Goal: Information Seeking & Learning: Check status

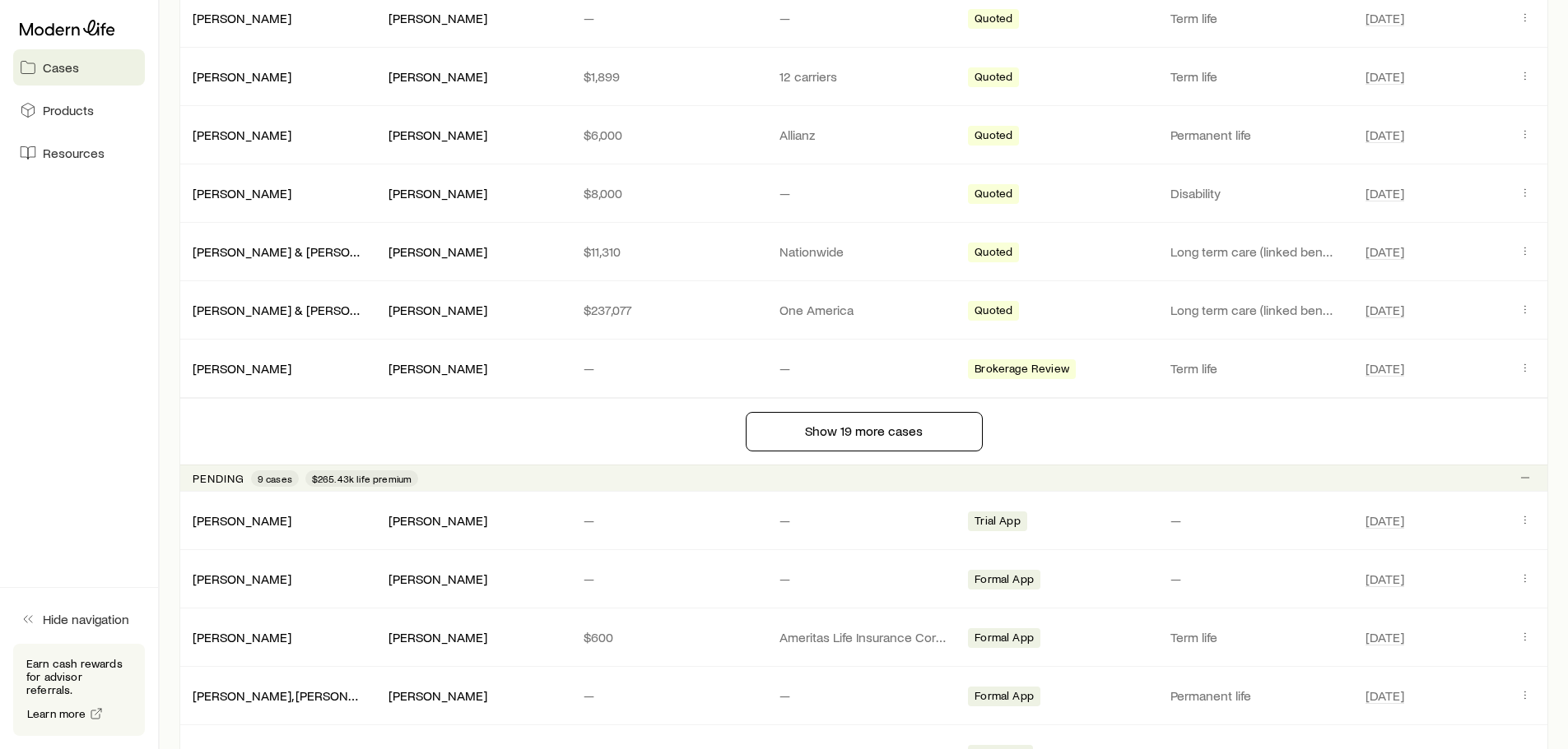
scroll to position [1399, 0]
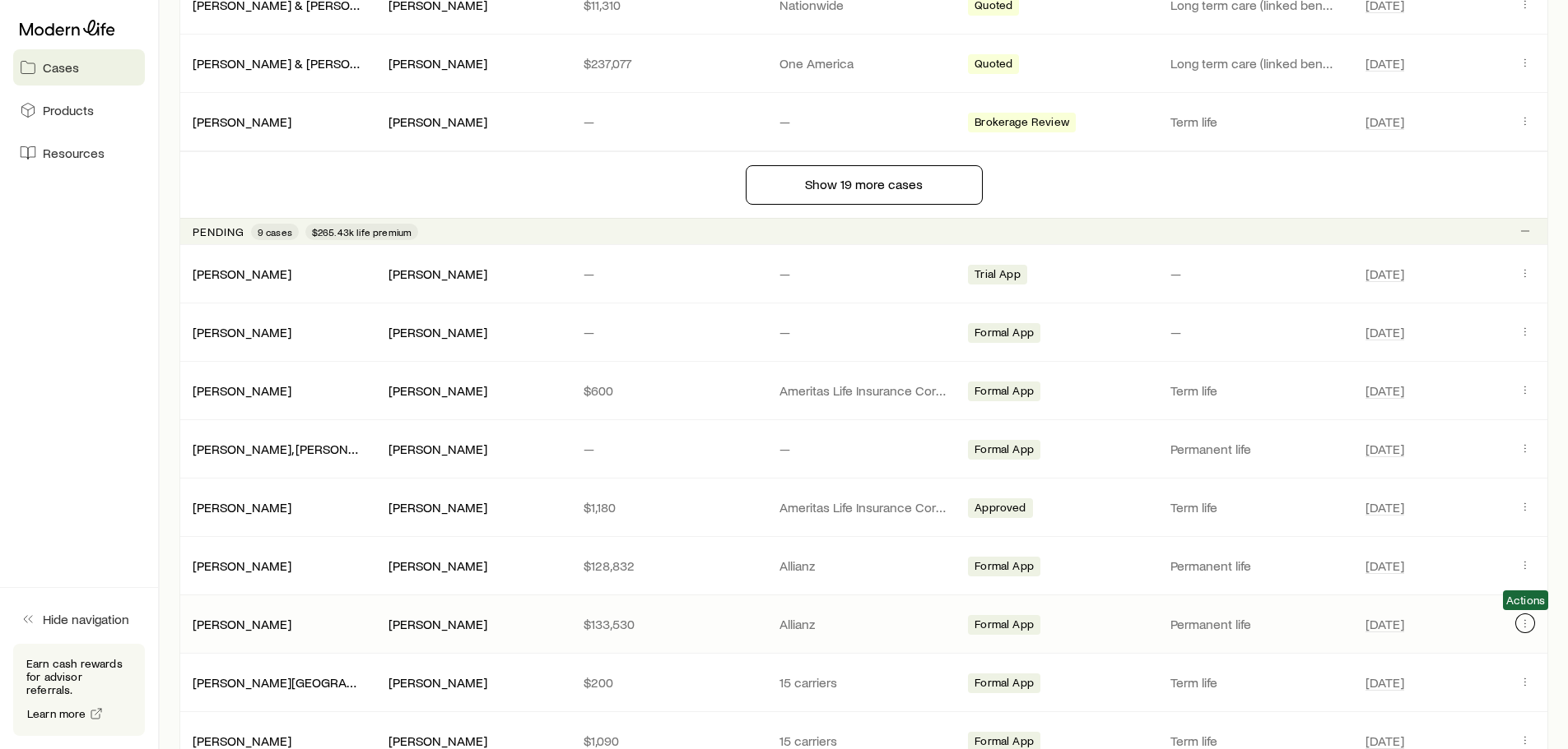
click at [1526, 620] on icon "Client cases" at bounding box center [1525, 623] width 13 height 13
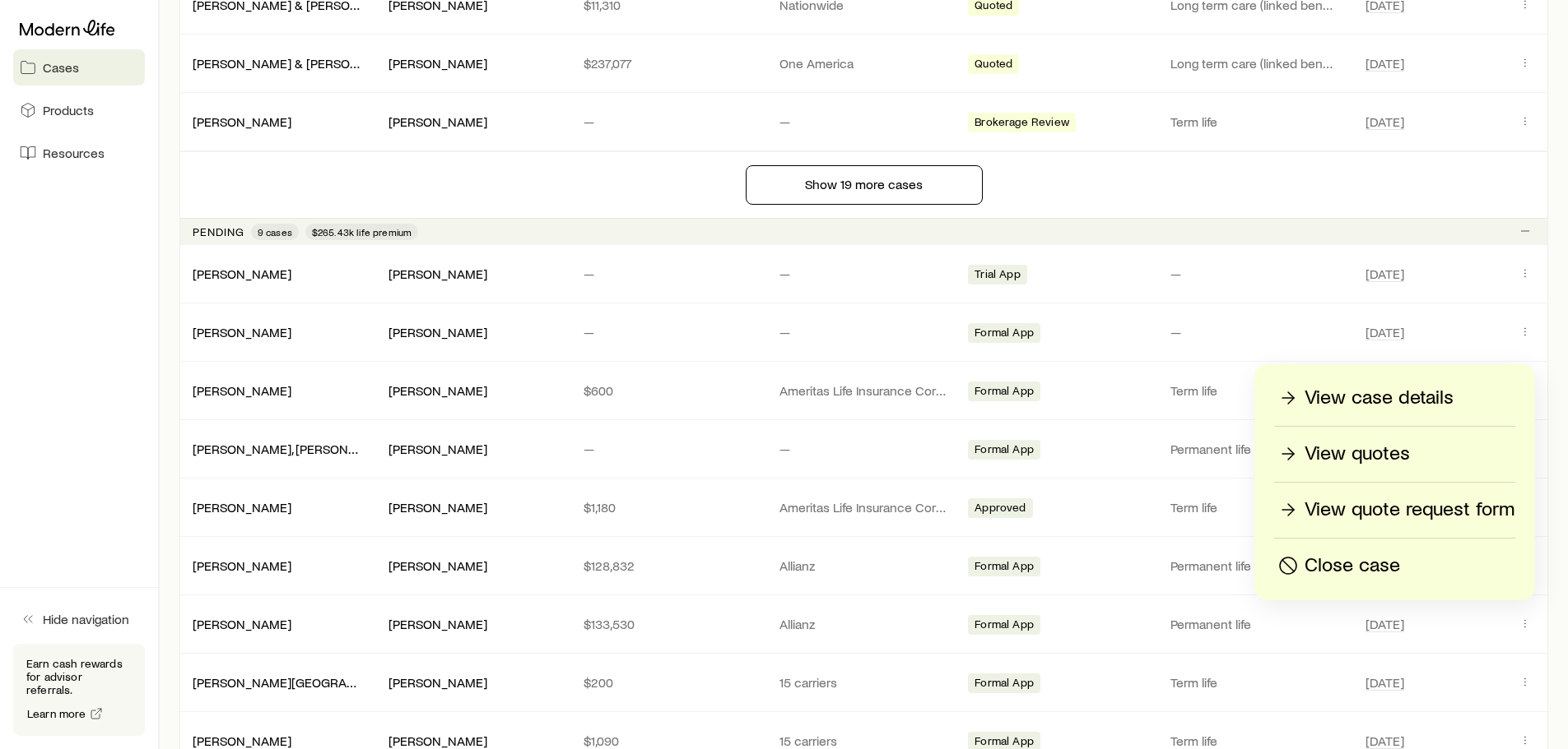
click at [1374, 456] on p "View quotes" at bounding box center [1357, 454] width 106 height 27
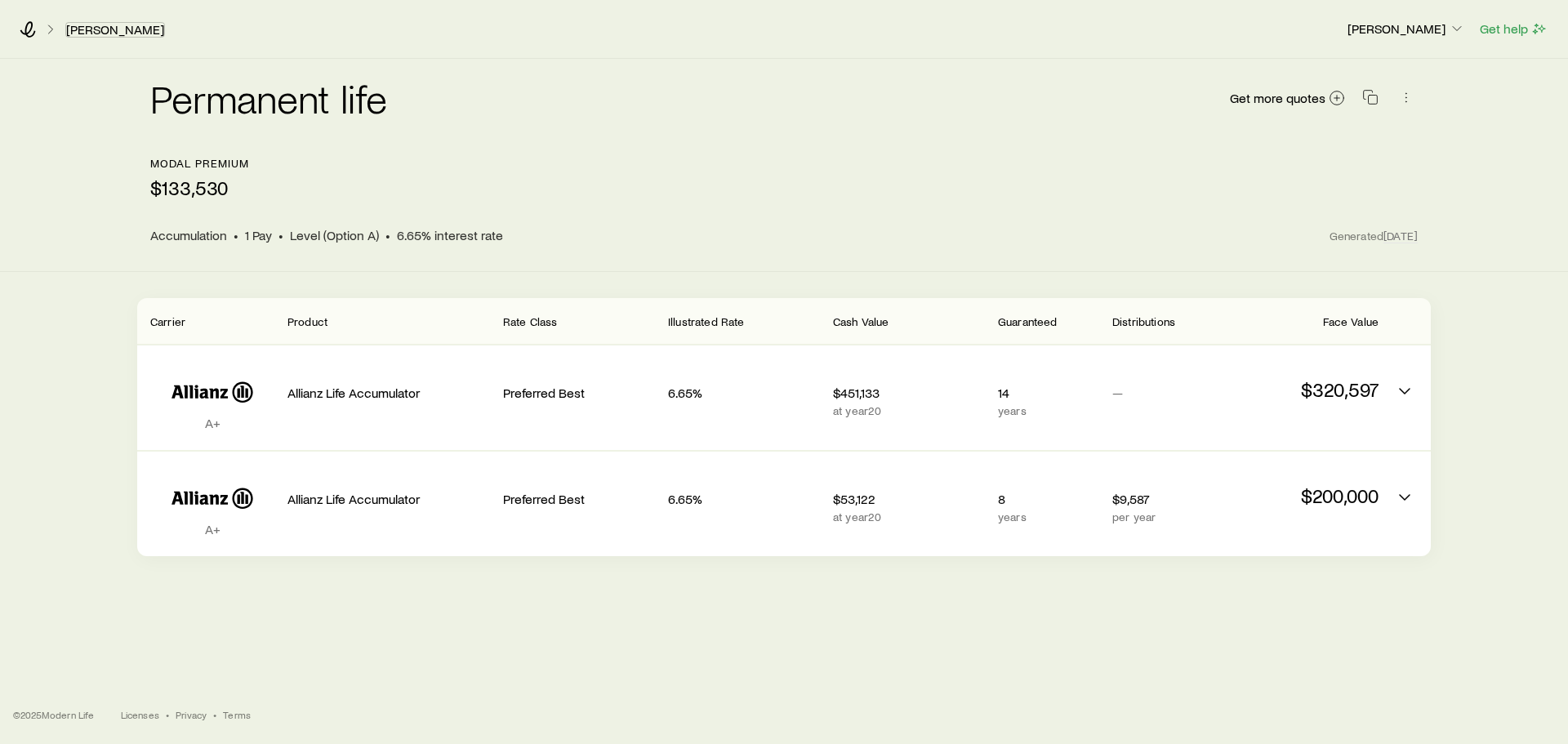
click at [85, 26] on link "[PERSON_NAME]" at bounding box center [114, 30] width 99 height 16
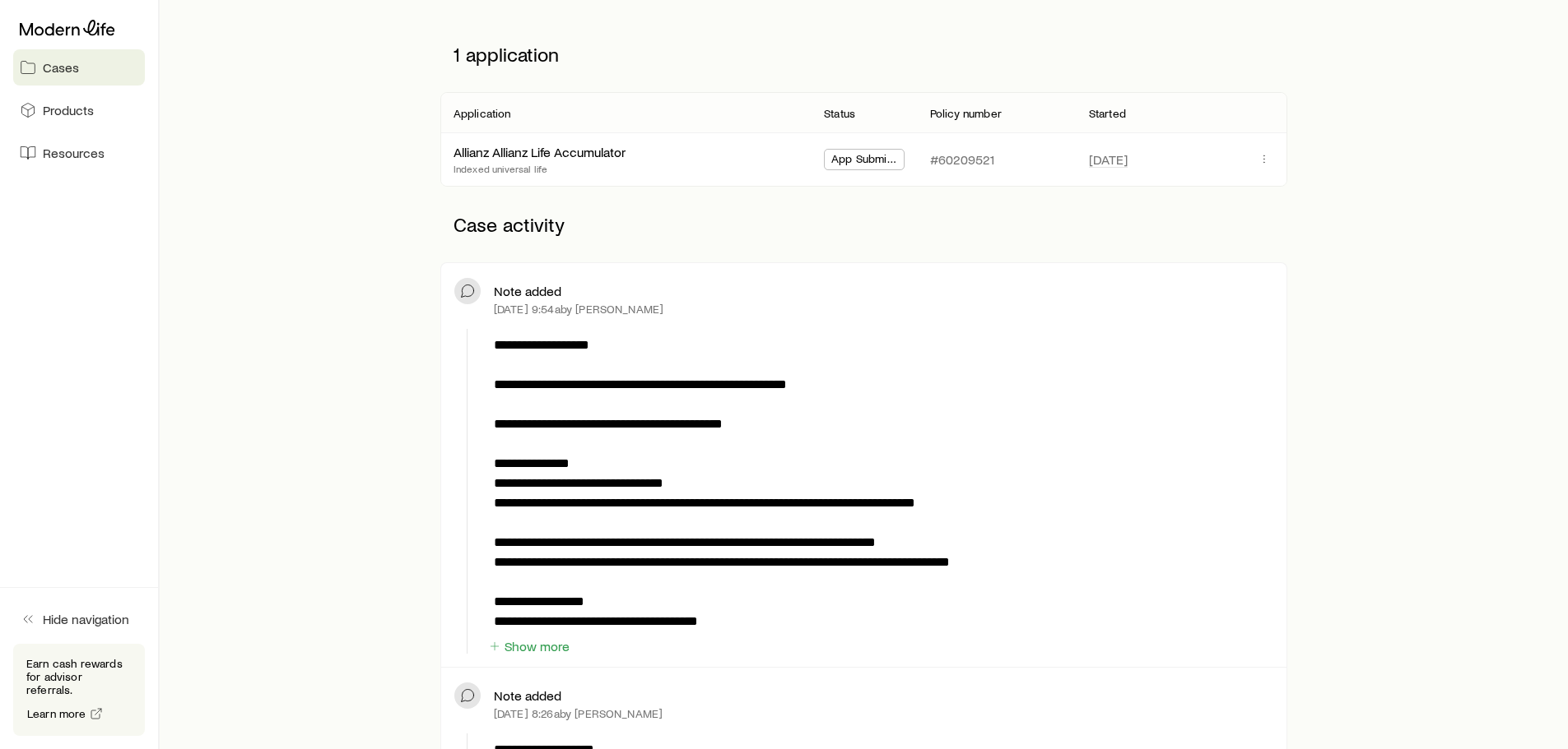
scroll to position [246, 0]
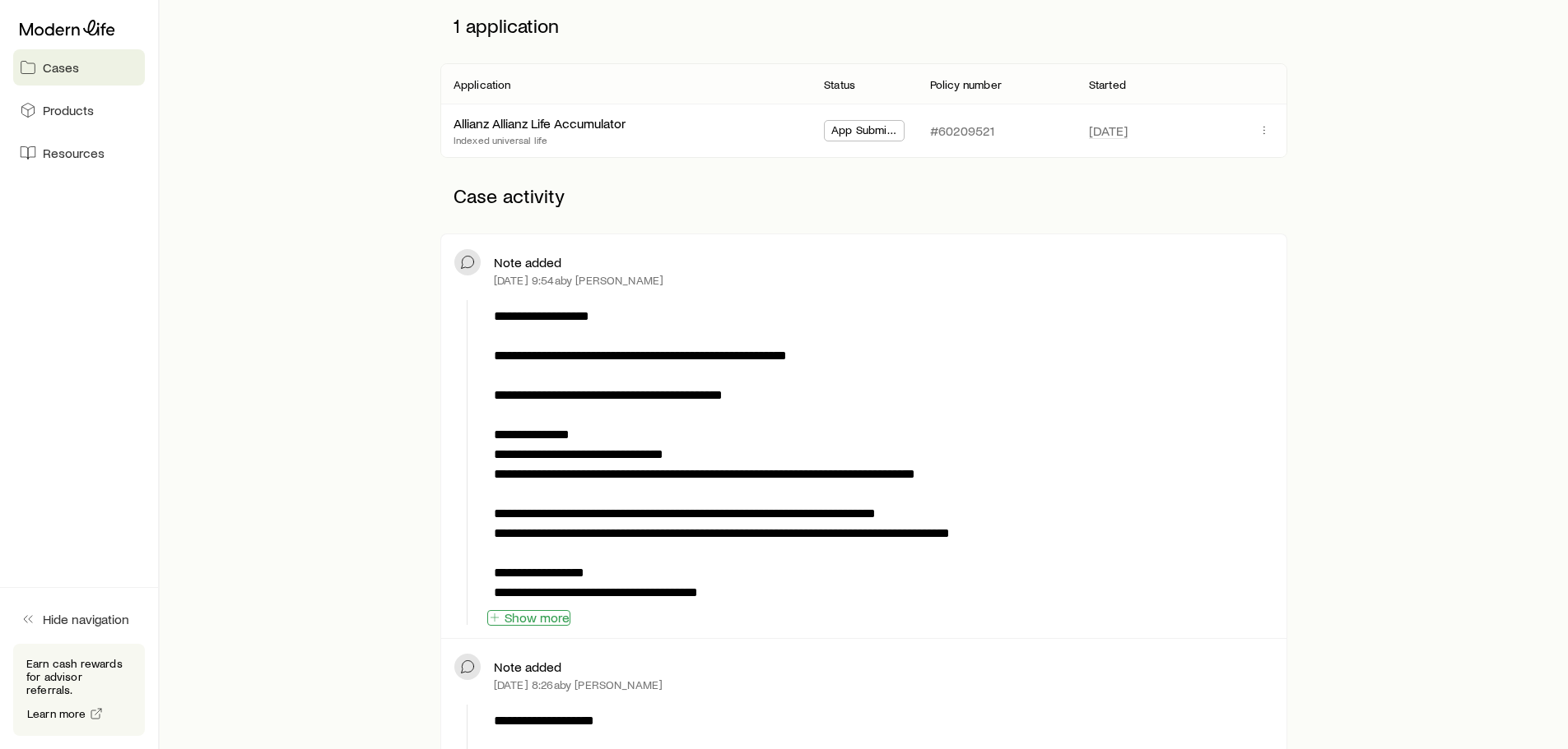
click at [521, 623] on button "Show more" at bounding box center [529, 619] width 83 height 16
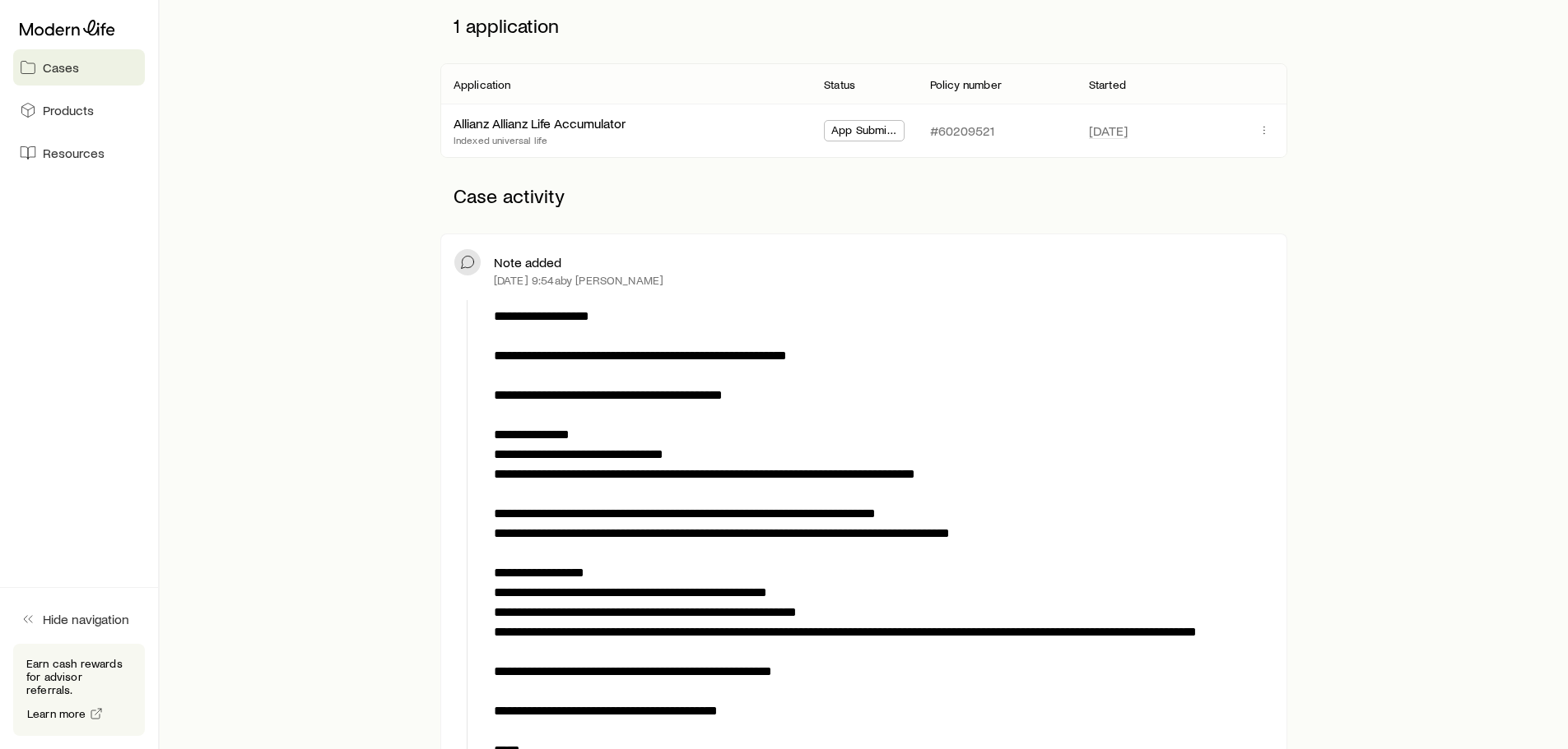
scroll to position [329, 0]
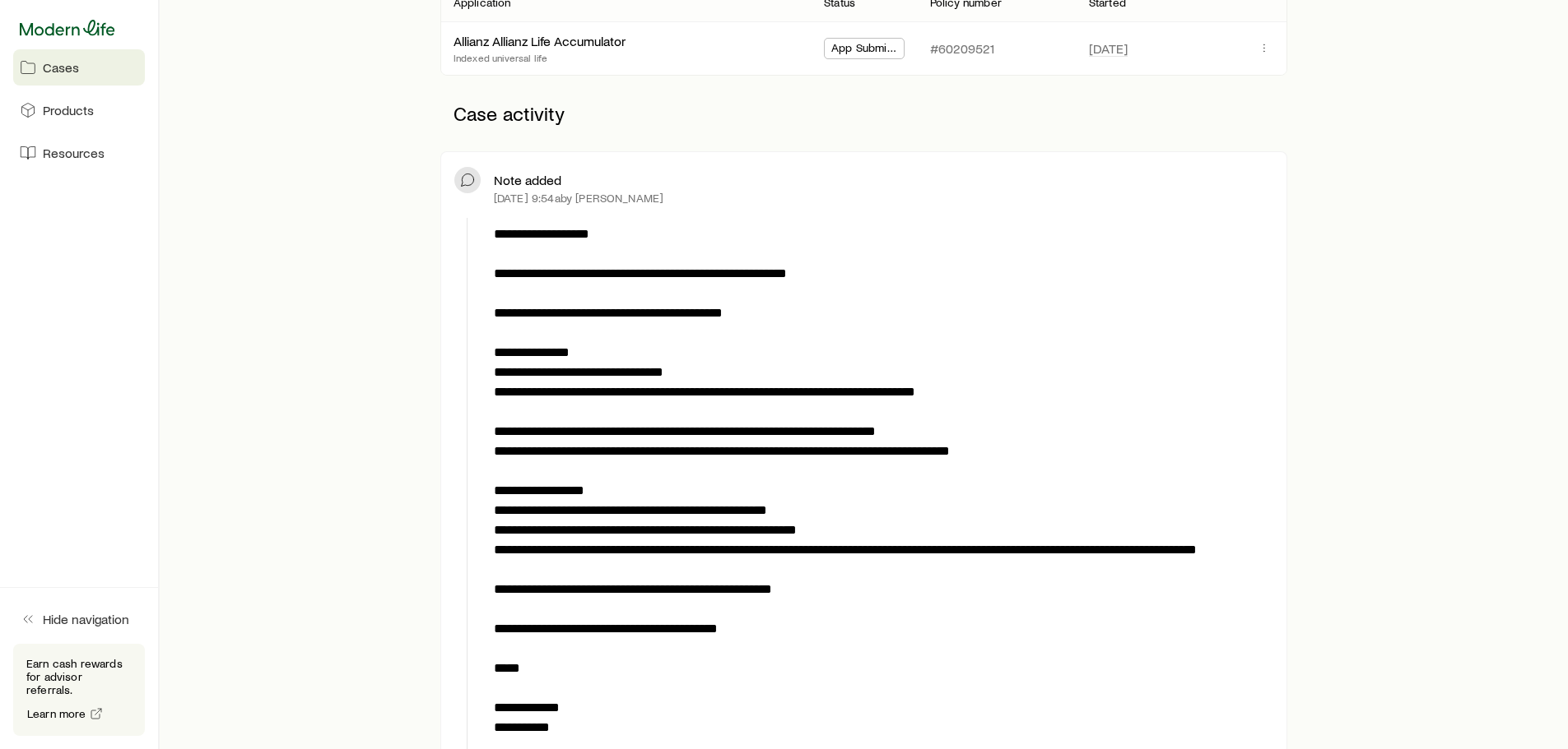
click at [75, 30] on icon at bounding box center [67, 27] width 96 height 17
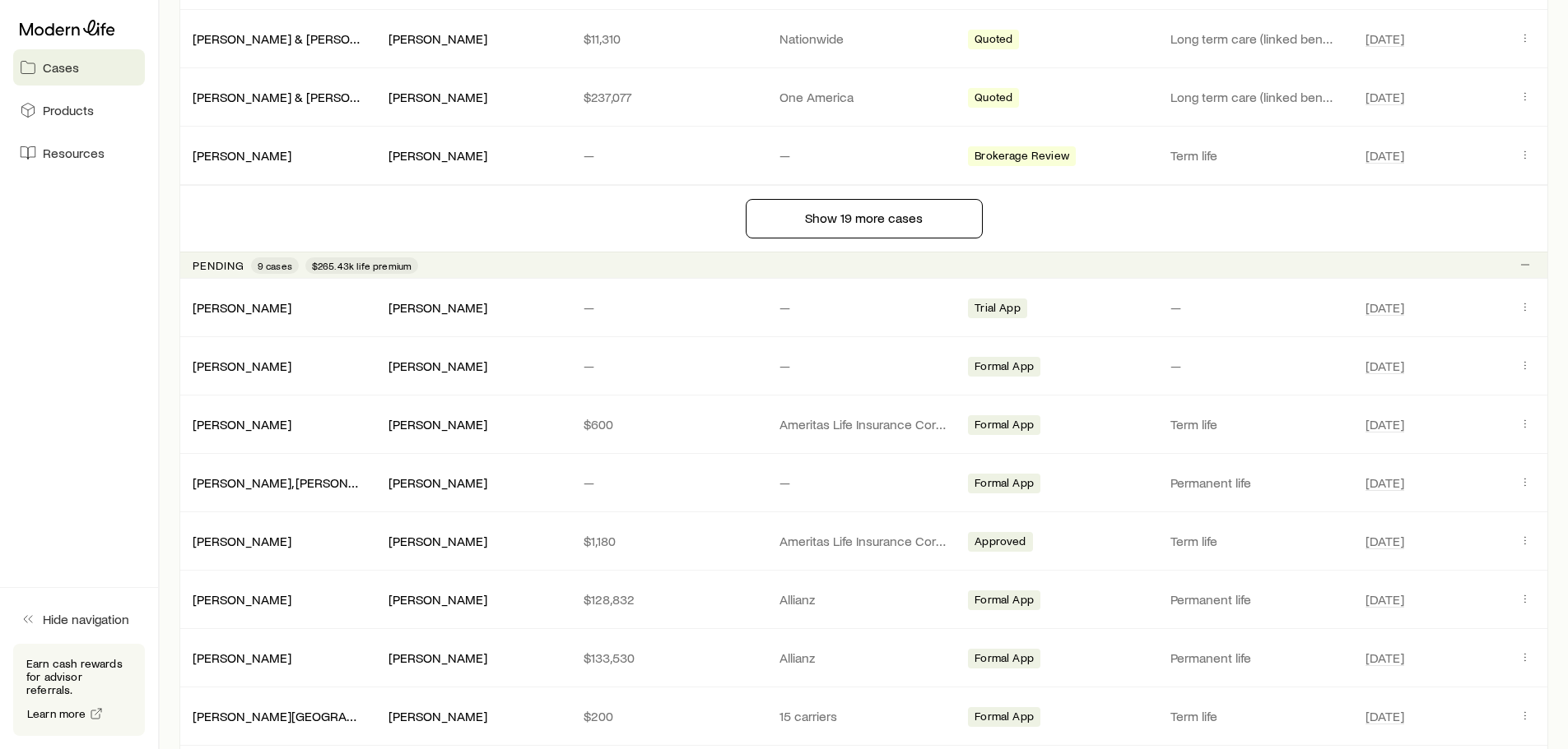
scroll to position [1399, 0]
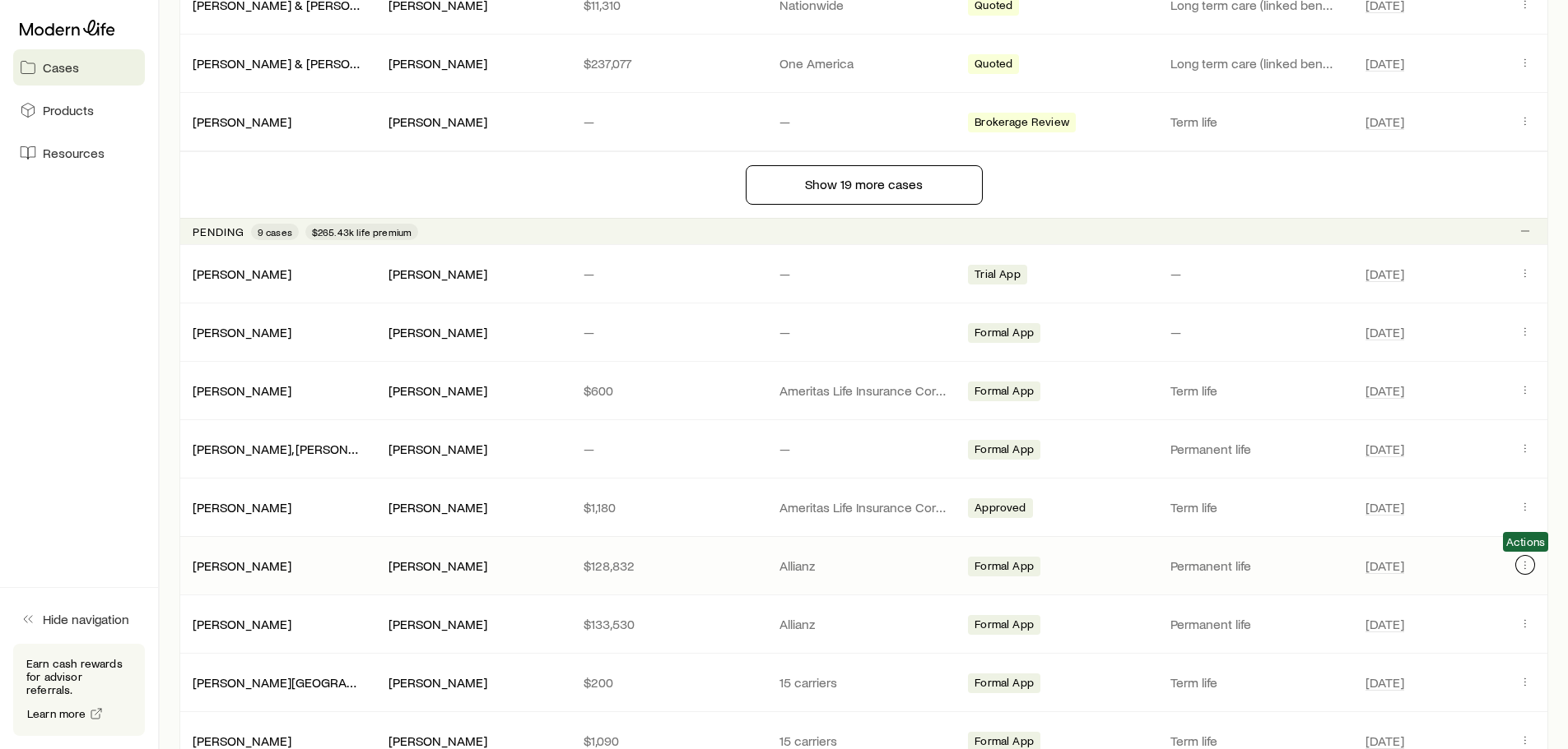
click at [1527, 566] on icon "Client cases" at bounding box center [1525, 565] width 13 height 13
click at [1522, 563] on icon "Client cases" at bounding box center [1525, 565] width 13 height 13
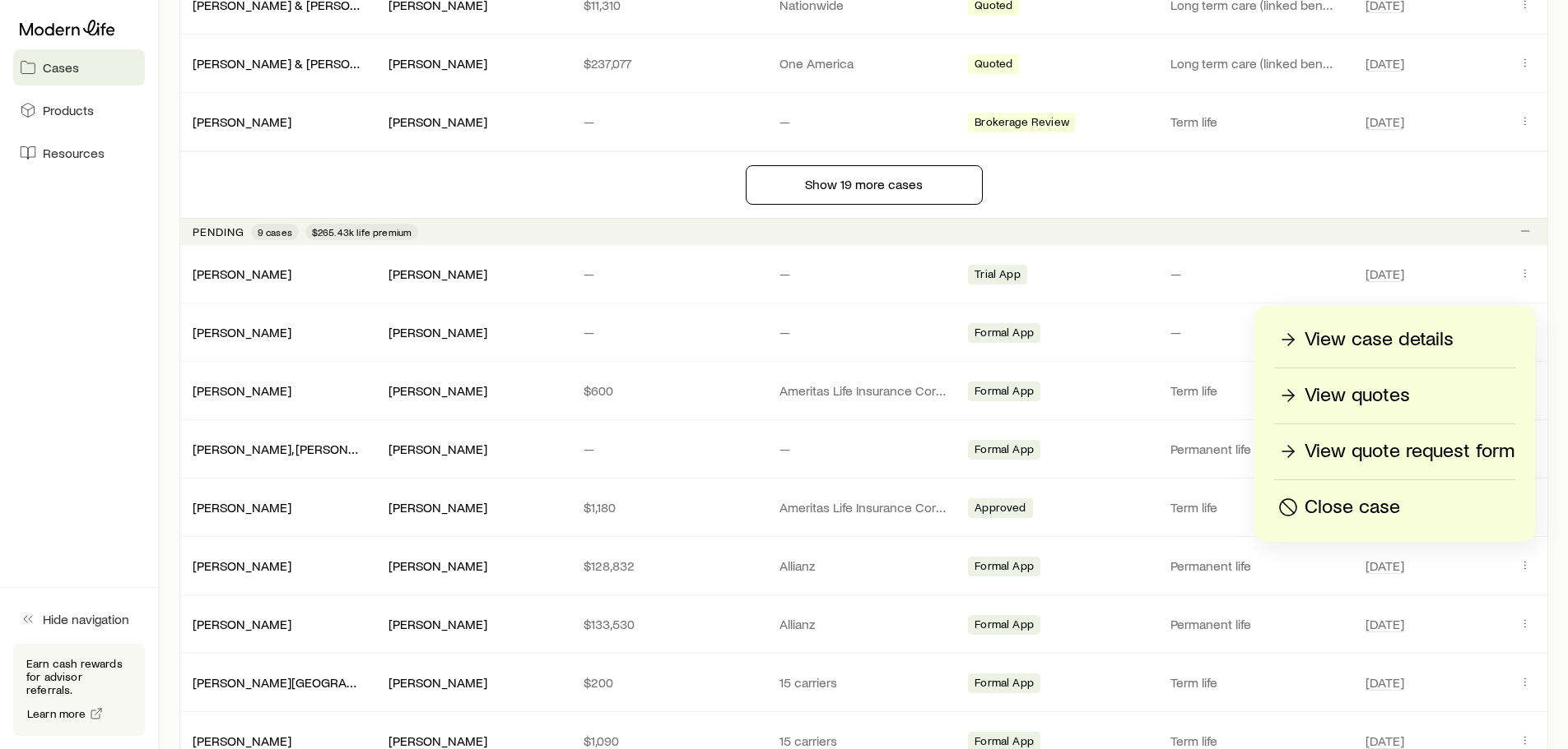
click at [1344, 334] on p "View case details" at bounding box center [1379, 339] width 149 height 27
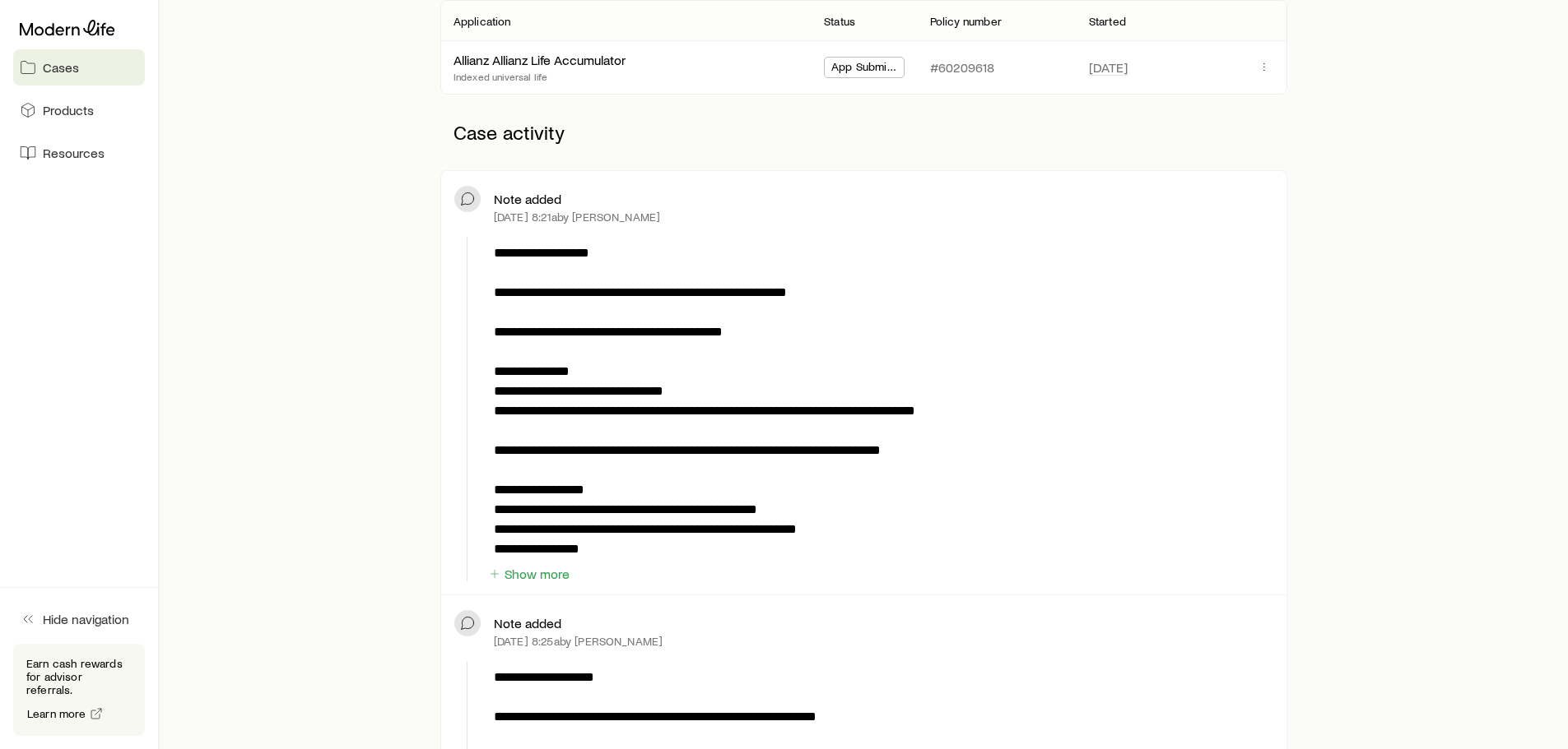
scroll to position [329, 0]
